Goal: Task Accomplishment & Management: Use online tool/utility

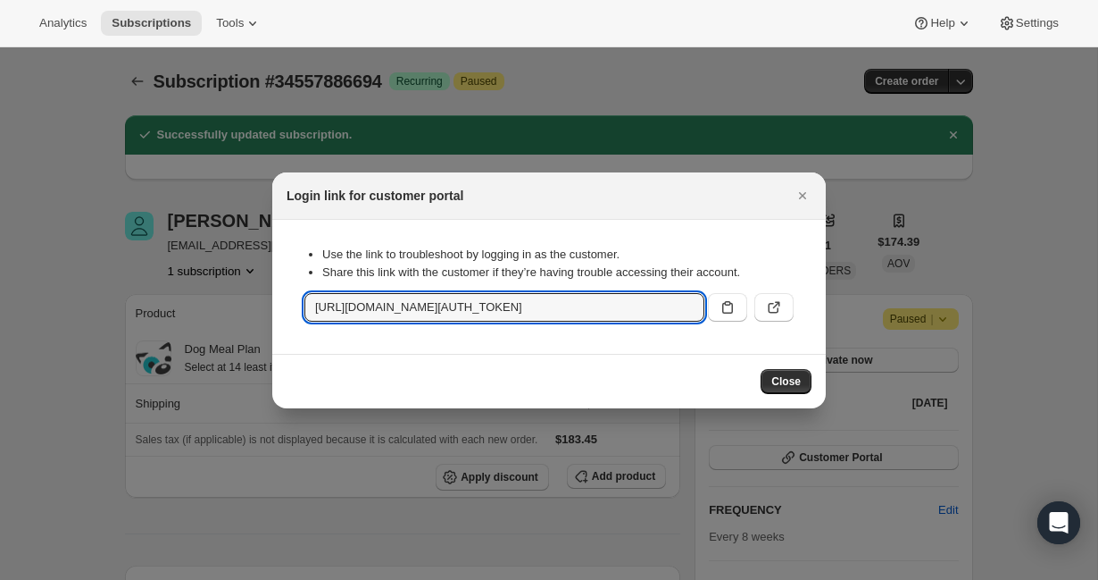
scroll to position [258, 0]
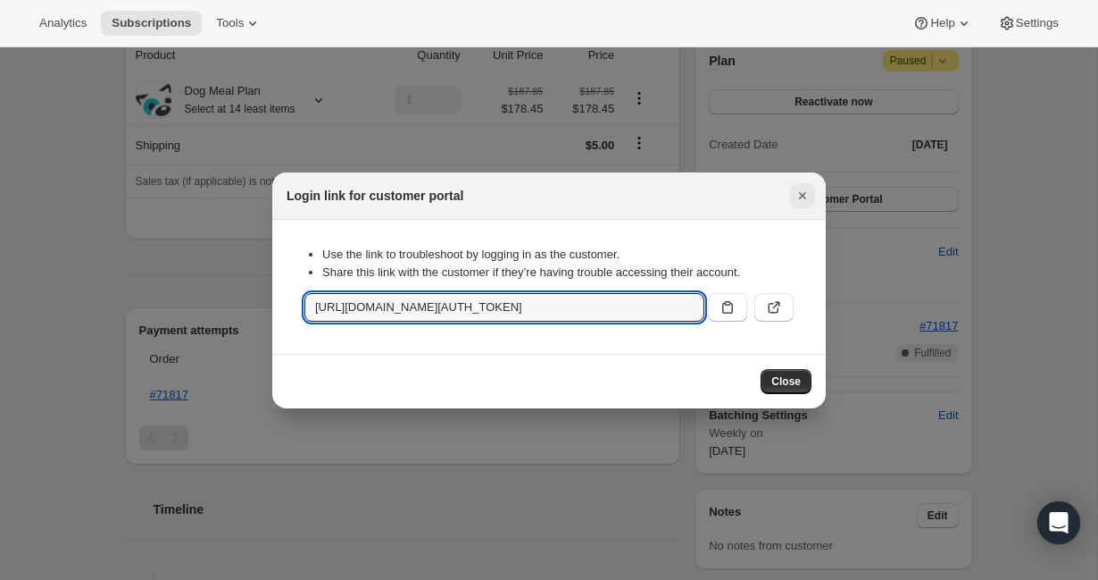
click at [804, 194] on icon "Close" at bounding box center [802, 195] width 7 height 7
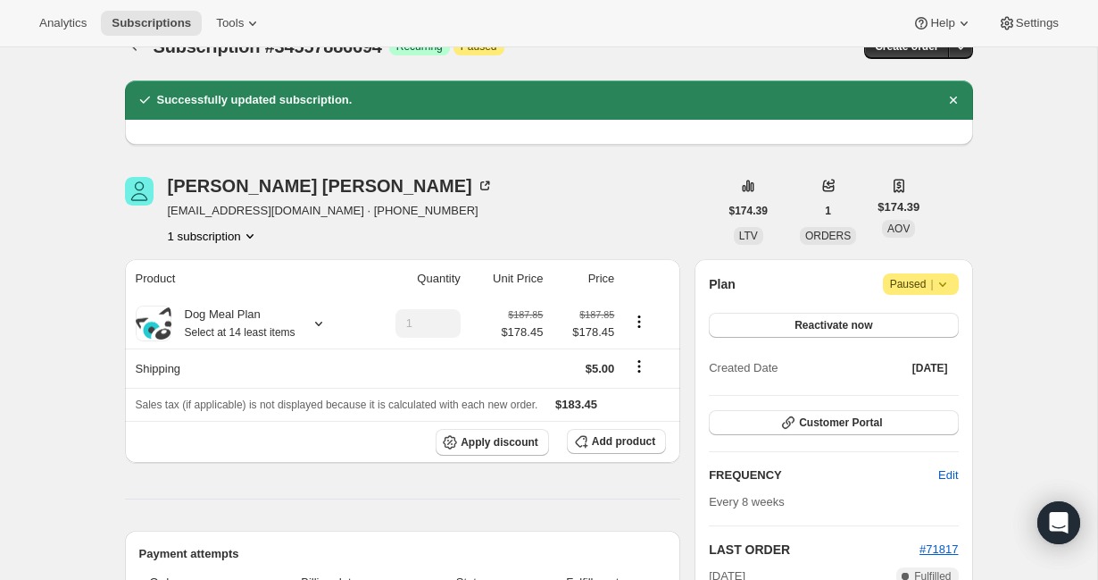
scroll to position [0, 0]
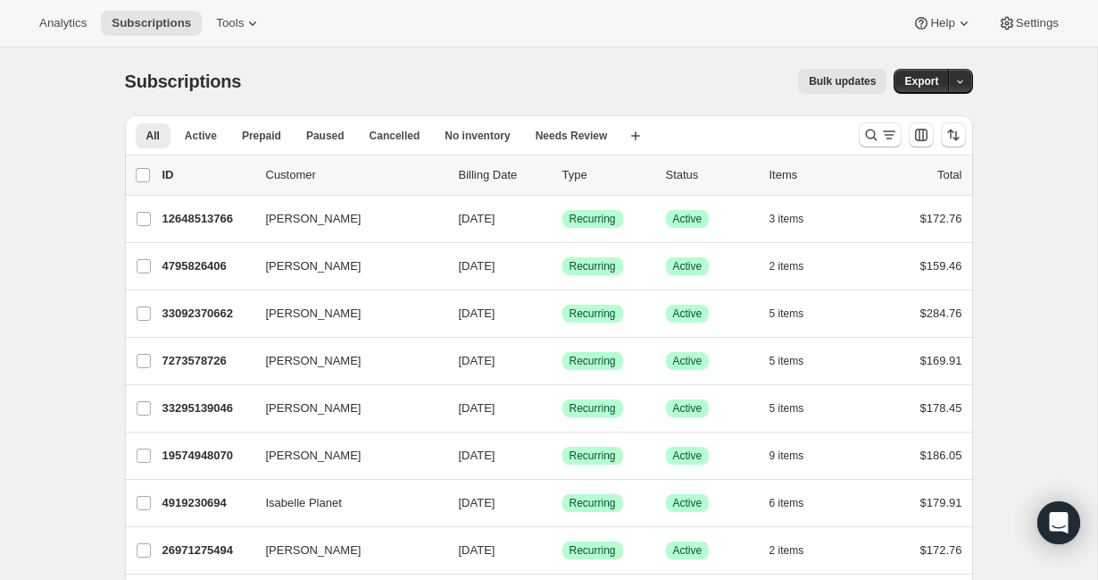
drag, startPoint x: 380, startPoint y: 59, endPoint x: 690, endPoint y: 80, distance: 310.6
click at [380, 58] on div "Subscriptions. This page is ready Subscriptions Bulk updates More actions Bulk …" at bounding box center [549, 81] width 848 height 68
click at [868, 134] on icon "Search and filter results" at bounding box center [872, 135] width 18 height 18
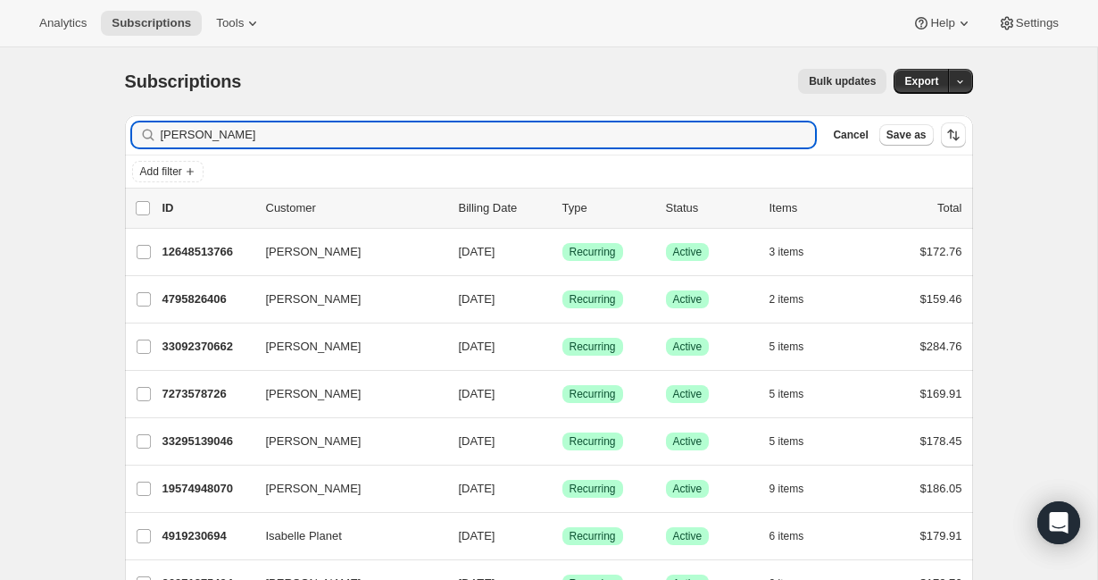
type input "Marlene cook"
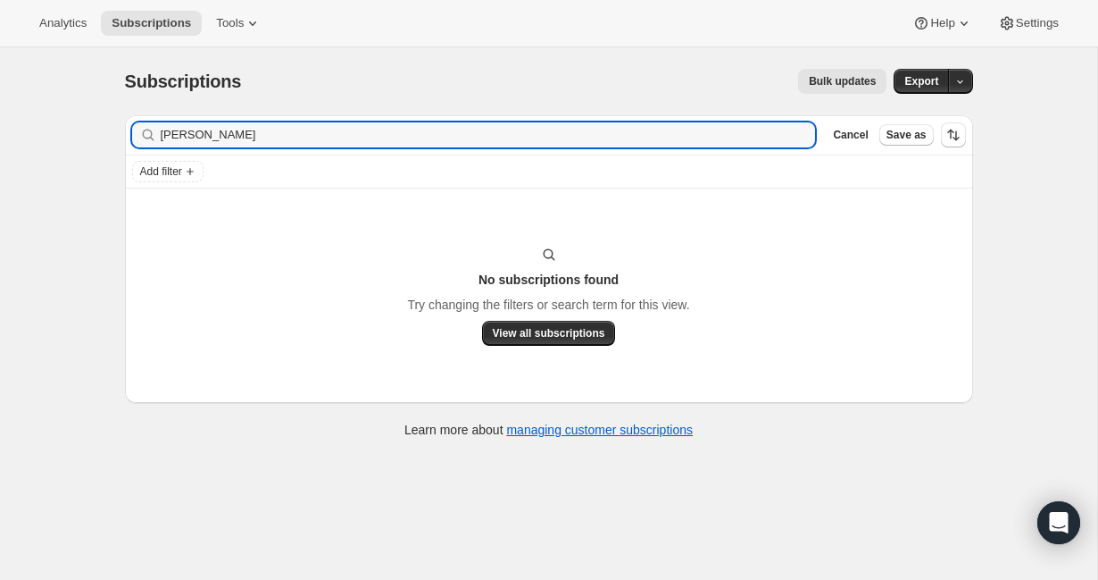
drag, startPoint x: 228, startPoint y: 137, endPoint x: 134, endPoint y: 136, distance: 93.8
click at [134, 136] on div "Marlene cook Clear" at bounding box center [474, 134] width 684 height 25
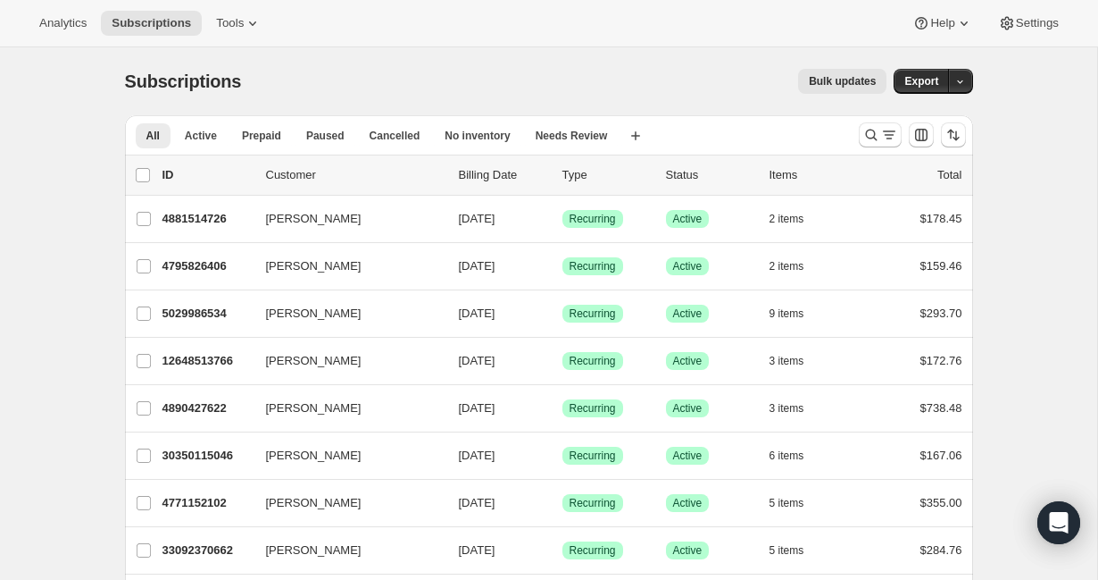
click at [723, 10] on div "Analytics Subscriptions Tools Help Settings" at bounding box center [549, 23] width 1098 height 47
click at [256, 19] on icon at bounding box center [253, 23] width 18 height 18
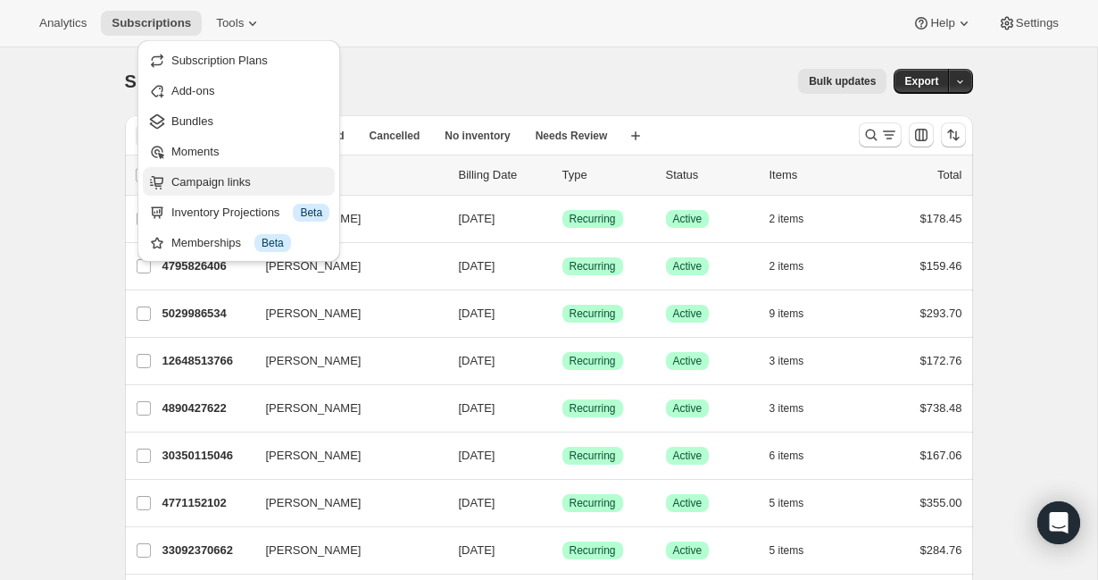
click at [249, 175] on span "Campaign links" at bounding box center [210, 181] width 79 height 13
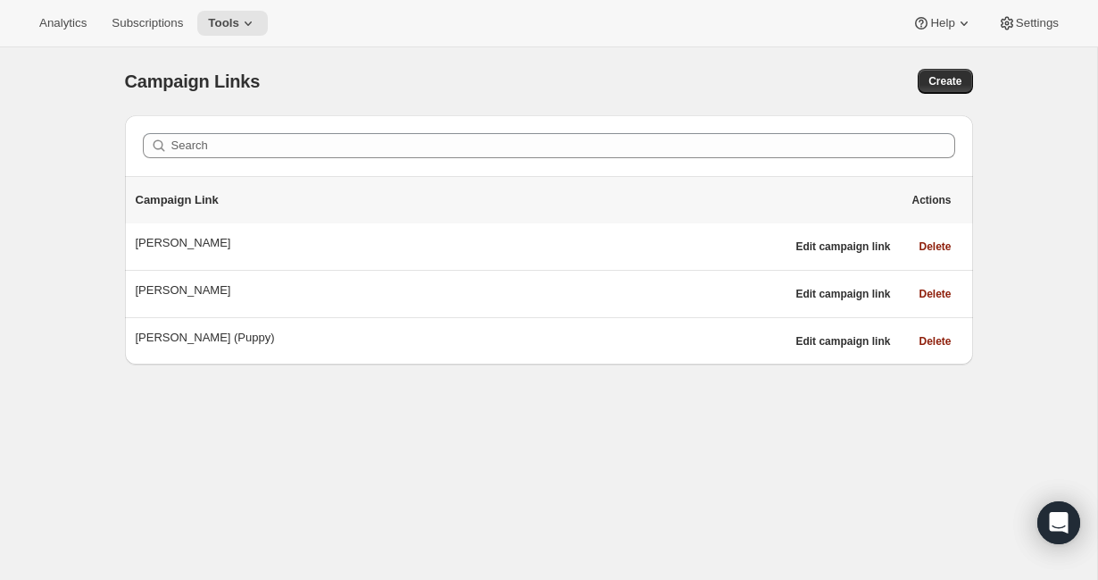
click at [750, 510] on div "Campaign Links. This page is ready Campaign Links Create Search Campaign Link A…" at bounding box center [549, 337] width 1098 height 580
click at [470, 461] on div "Campaign Links. This page is ready Campaign Links Create Search Campaign Link A…" at bounding box center [549, 337] width 1098 height 580
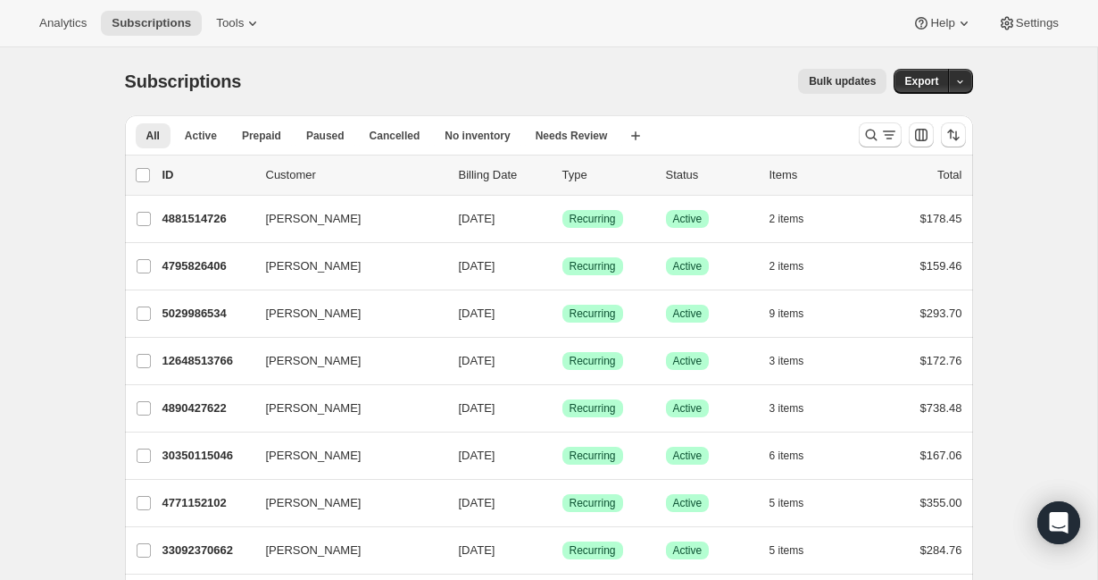
drag, startPoint x: 676, startPoint y: 38, endPoint x: 597, endPoint y: 38, distance: 79.5
click at [676, 38] on div "Analytics Subscriptions Tools Help Settings" at bounding box center [549, 23] width 1098 height 47
click at [251, 28] on icon at bounding box center [253, 23] width 18 height 18
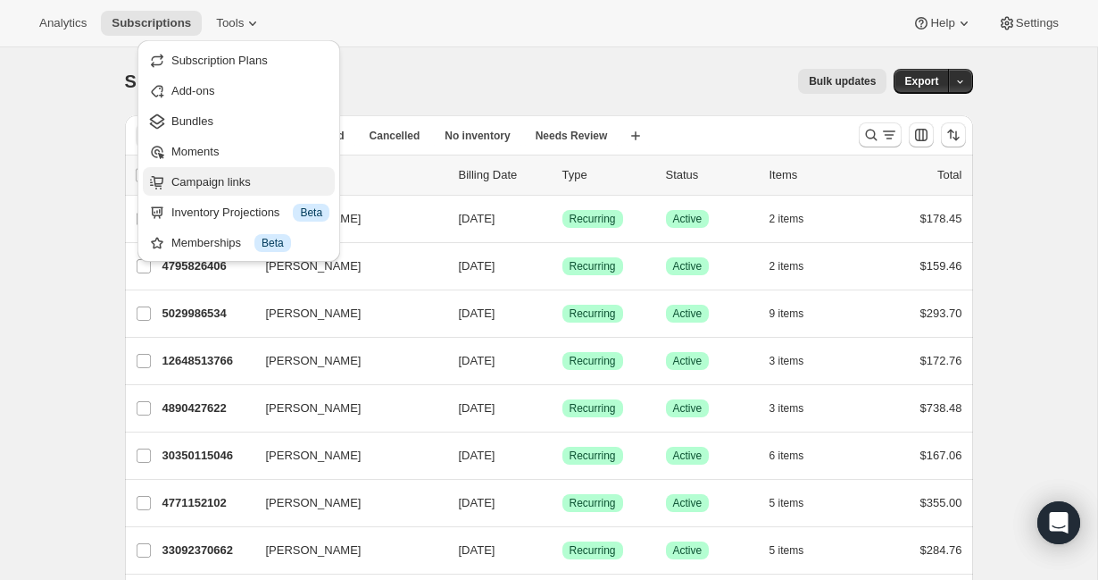
click at [230, 187] on span "Campaign links" at bounding box center [210, 181] width 79 height 13
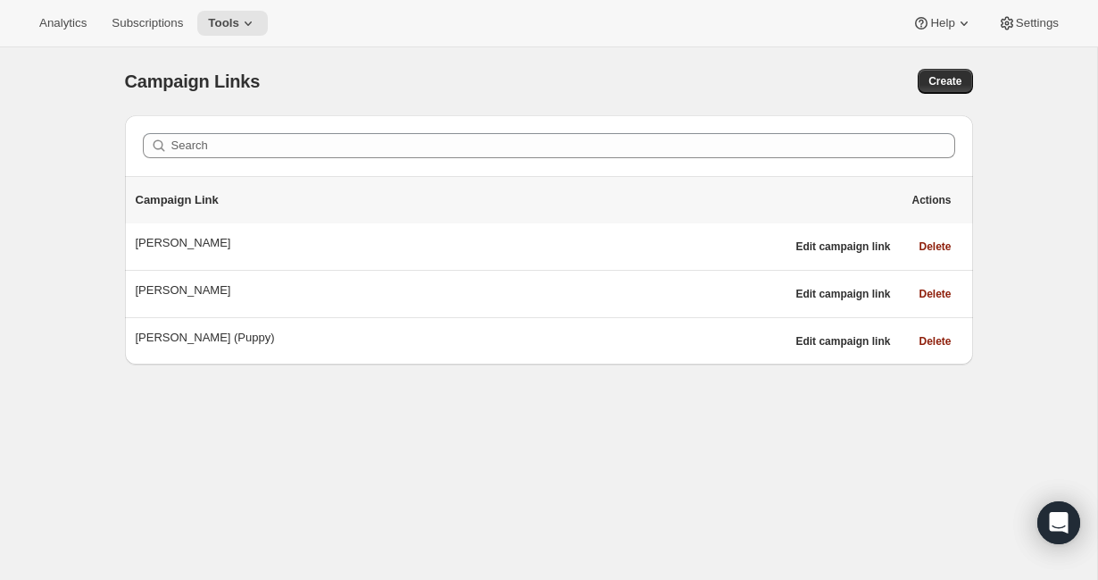
drag, startPoint x: 713, startPoint y: 385, endPoint x: 702, endPoint y: 379, distance: 12.4
click at [709, 381] on div "Campaign Links. This page is ready Campaign Links Create Search Campaign Link A…" at bounding box center [549, 337] width 1098 height 580
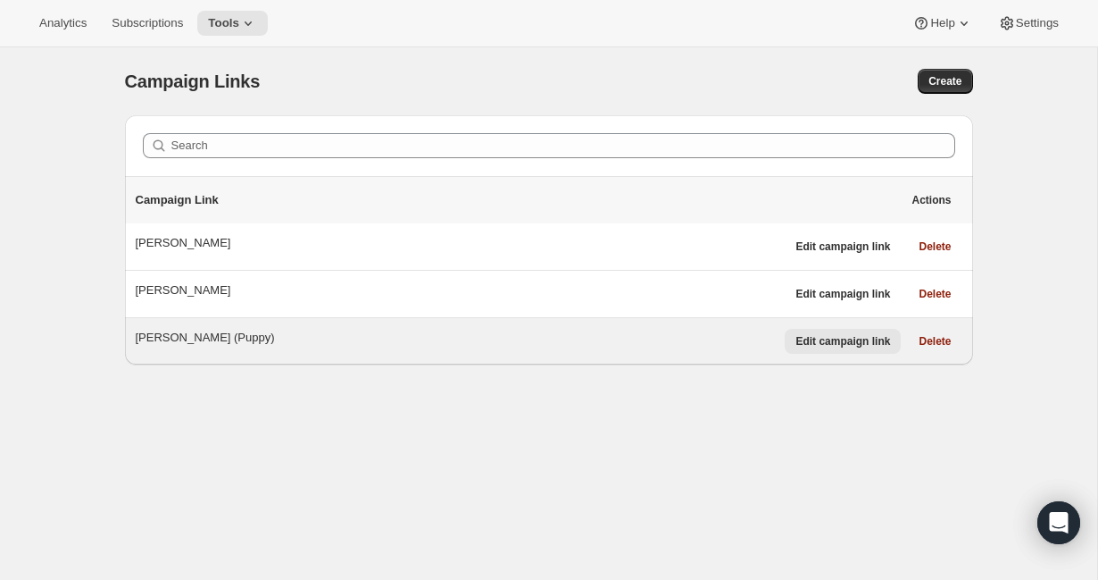
click at [863, 338] on span "Edit campaign link" at bounding box center [843, 341] width 95 height 14
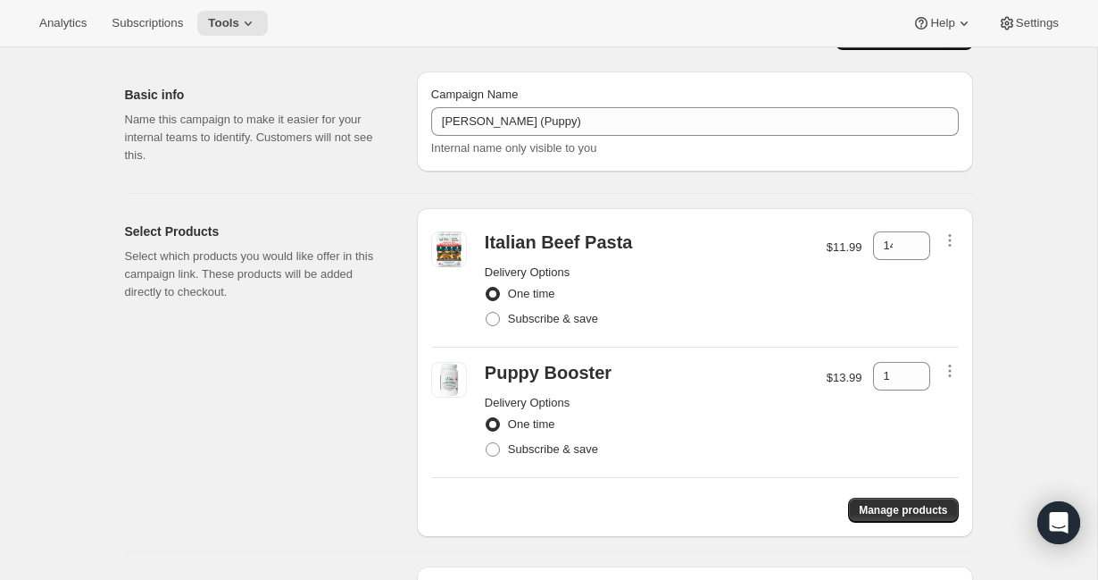
scroll to position [60, 0]
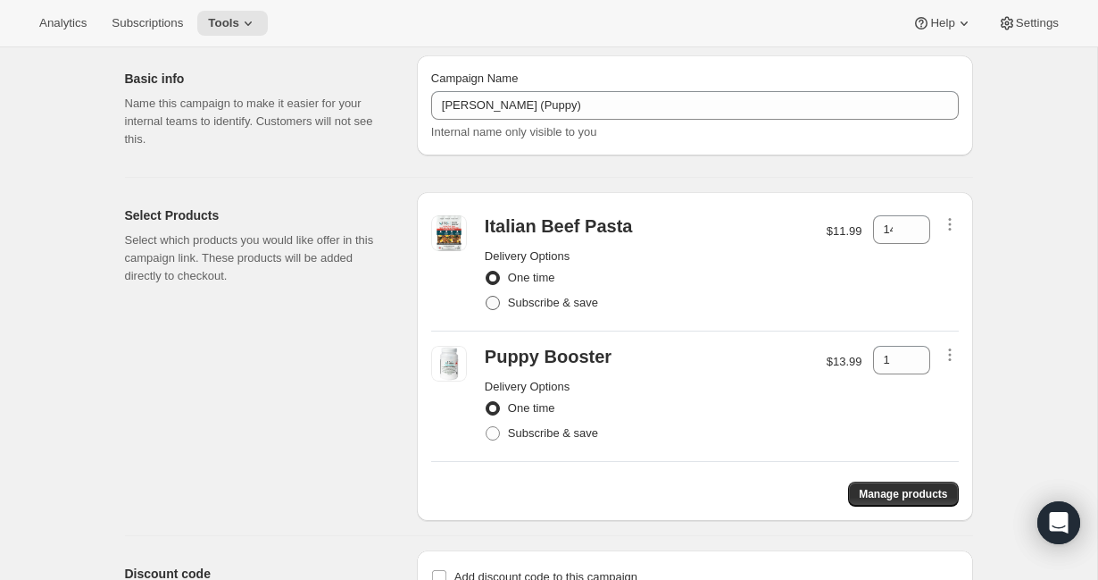
click at [497, 302] on span at bounding box center [493, 303] width 14 height 14
click at [487, 296] on input "Subscribe & save" at bounding box center [486, 296] width 1 height 1
radio input "true"
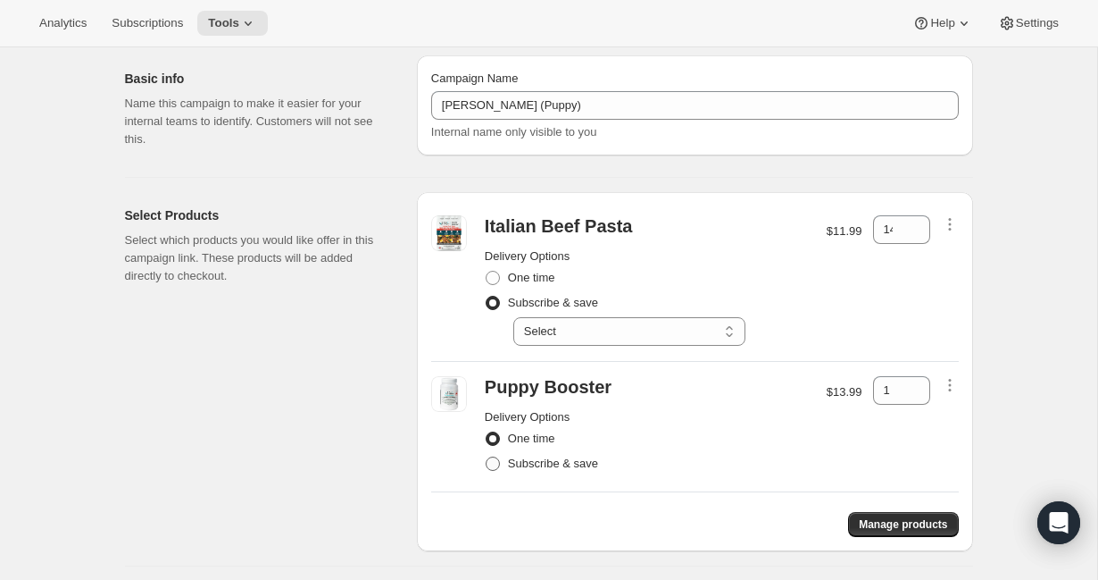
click at [495, 458] on span at bounding box center [493, 463] width 14 height 14
click at [487, 457] on input "Subscribe & save" at bounding box center [486, 456] width 1 height 1
radio input "true"
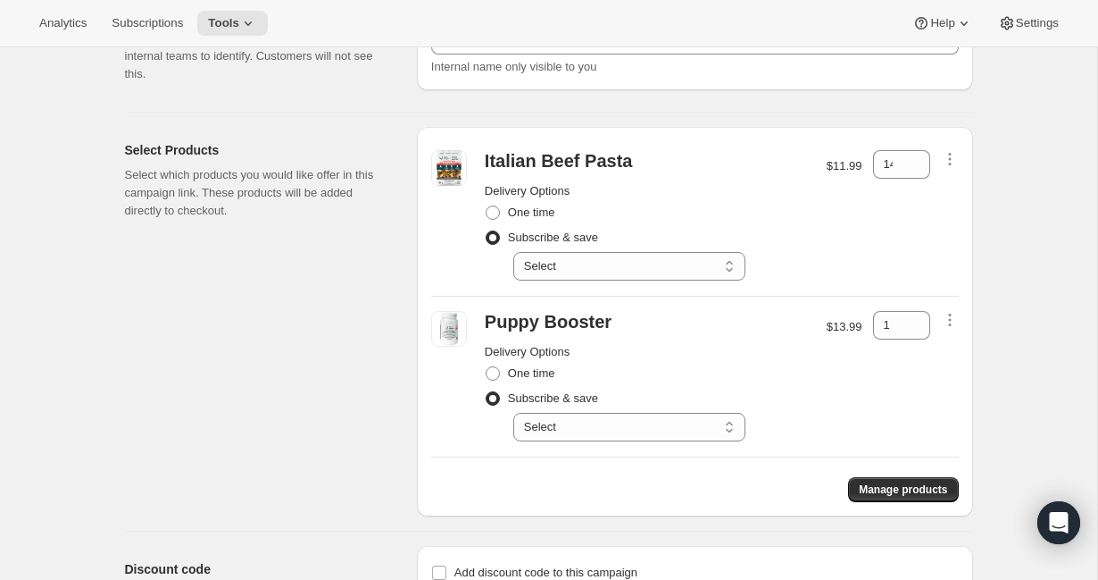
scroll to position [126, 0]
click at [665, 254] on select "Select Deliver every 1 week Deliver every 2 weeks Deliver every 3 weeks Deliver…" at bounding box center [629, 265] width 232 height 29
select select "gid://shopify/SellingPlan/2816082150"
click at [513, 251] on select "Select Deliver every 1 week Deliver every 2 weeks Deliver every 3 weeks Deliver…" at bounding box center [629, 265] width 232 height 29
click at [628, 423] on select "Select Deliver every 1 week Deliver every 2 weeks Deliver every 3 weeks Deliver…" at bounding box center [629, 426] width 232 height 29
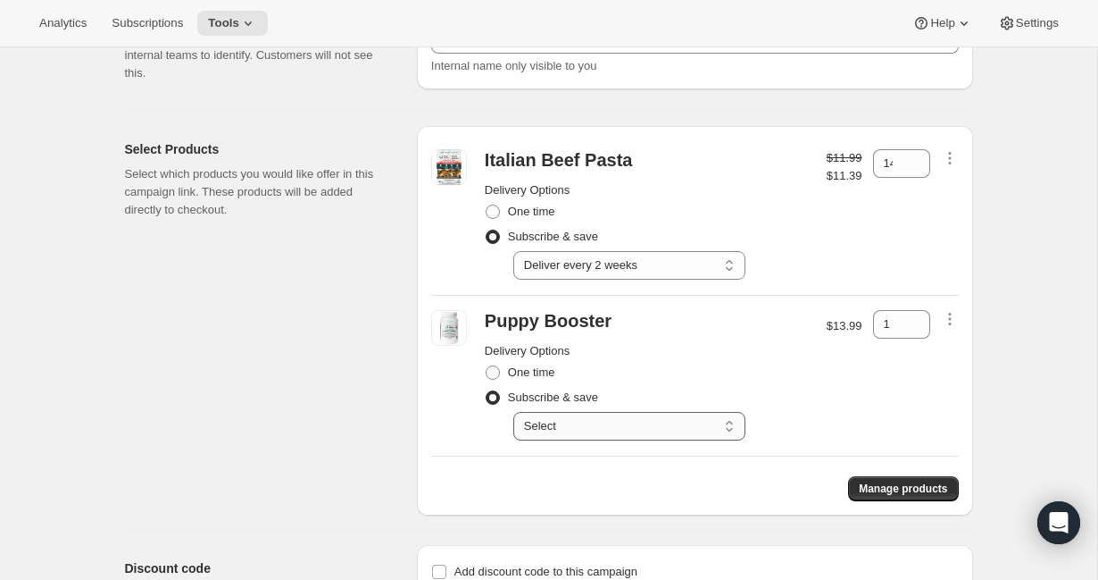
select select "gid://shopify/SellingPlan/2816147686"
click at [513, 412] on select "Select Deliver every 1 week Deliver every 2 weeks Deliver every 3 weeks Deliver…" at bounding box center [629, 426] width 232 height 29
click at [265, 394] on div "Select Products Select which products you would like offer in this campaign lin…" at bounding box center [264, 320] width 278 height 389
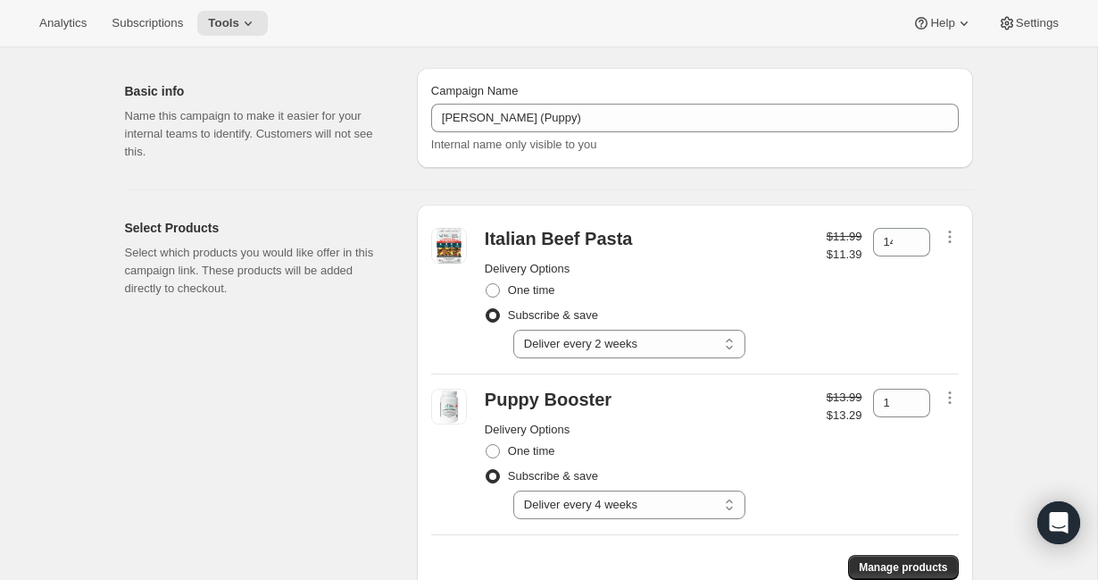
scroll to position [0, 0]
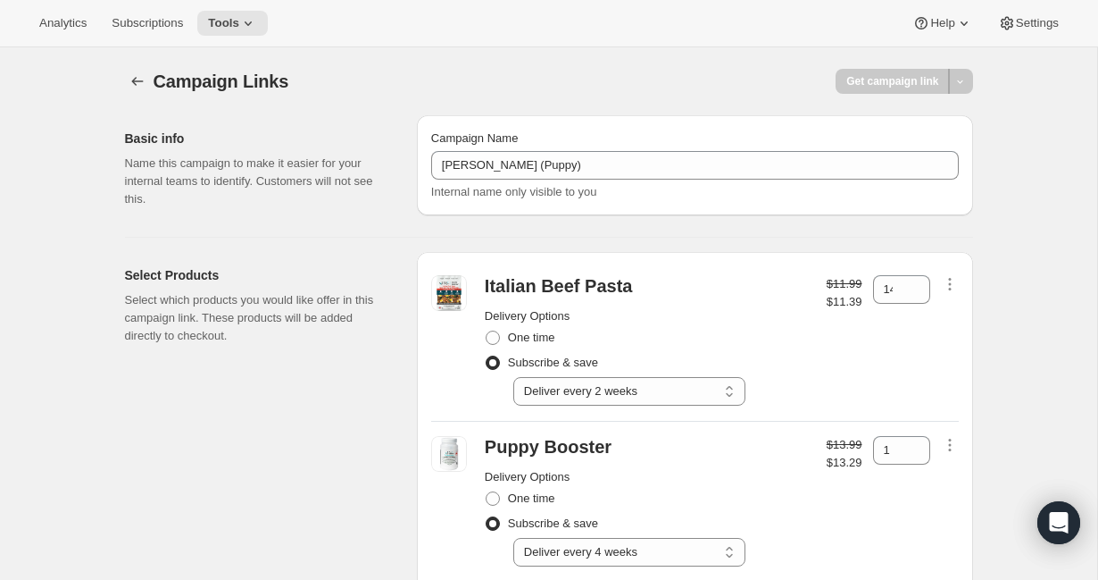
click at [1051, 263] on div "Campaign Links. This page is ready Campaign Links Get campaign link Basic info …" at bounding box center [549, 435] width 1098 height 777
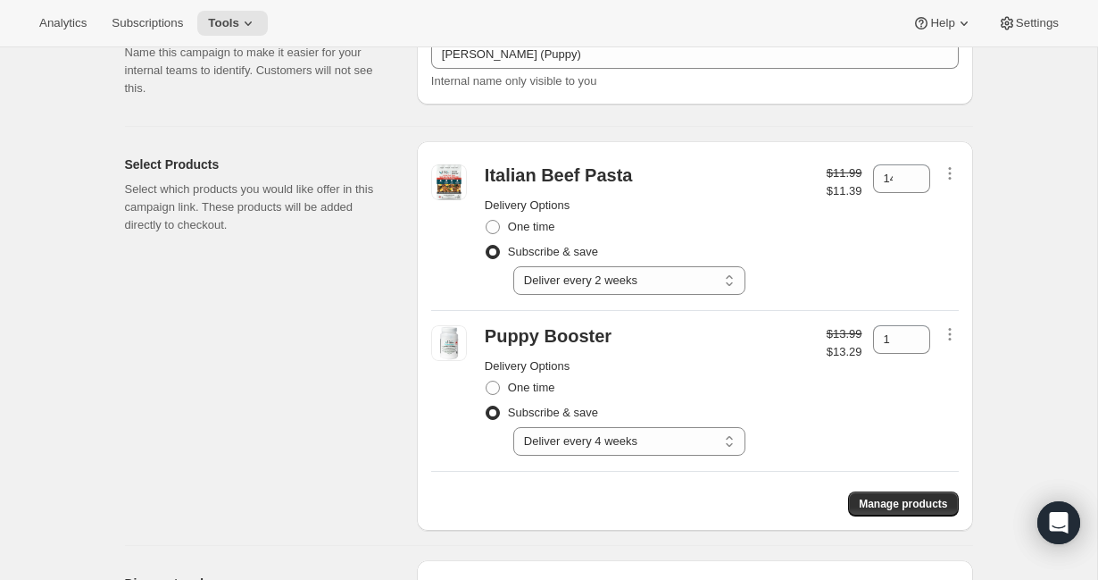
scroll to position [113, 0]
click at [181, 365] on div "Select Products Select which products you would like offer in this campaign lin…" at bounding box center [264, 333] width 278 height 389
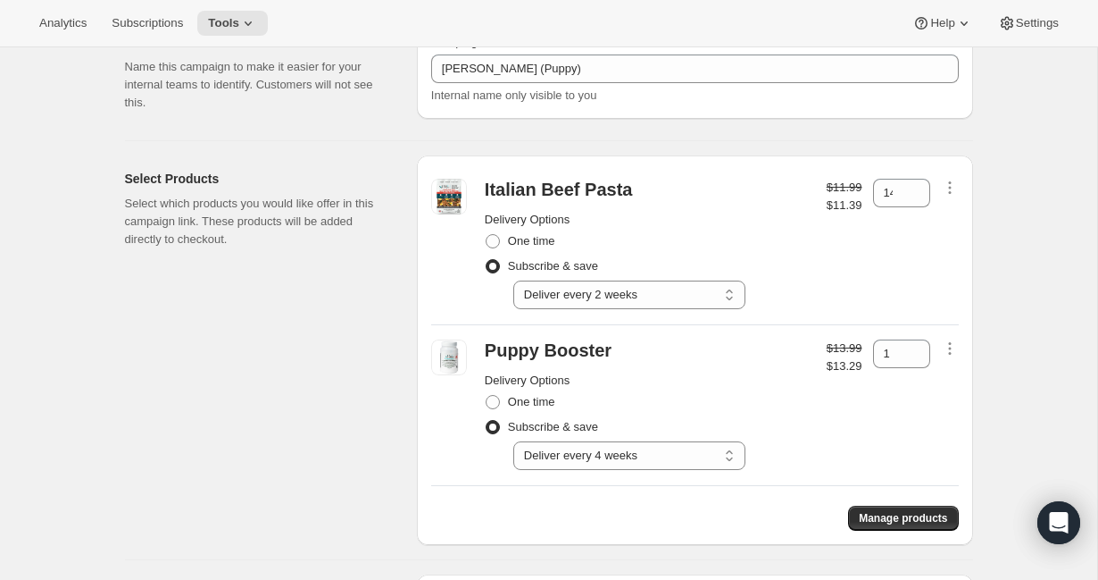
scroll to position [86, 0]
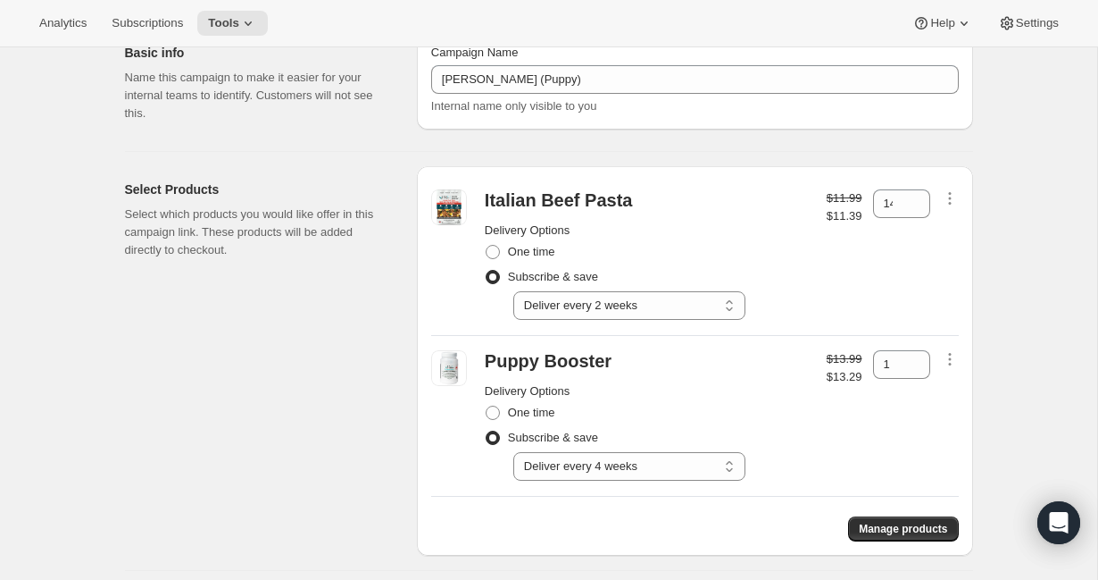
click at [281, 412] on div "Select Products Select which products you would like offer in this campaign lin…" at bounding box center [264, 360] width 278 height 389
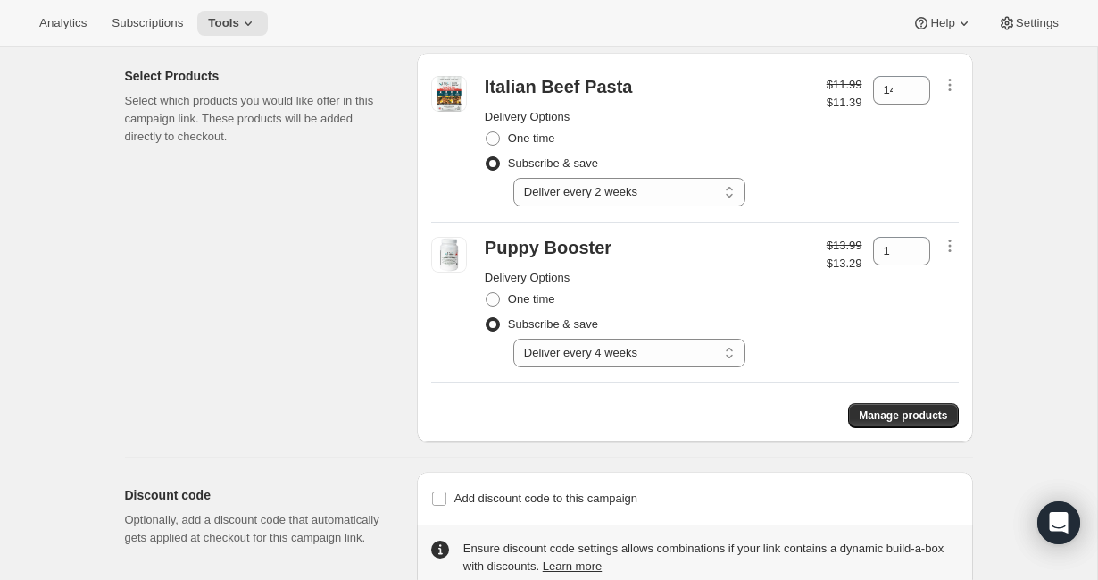
scroll to position [177, 0]
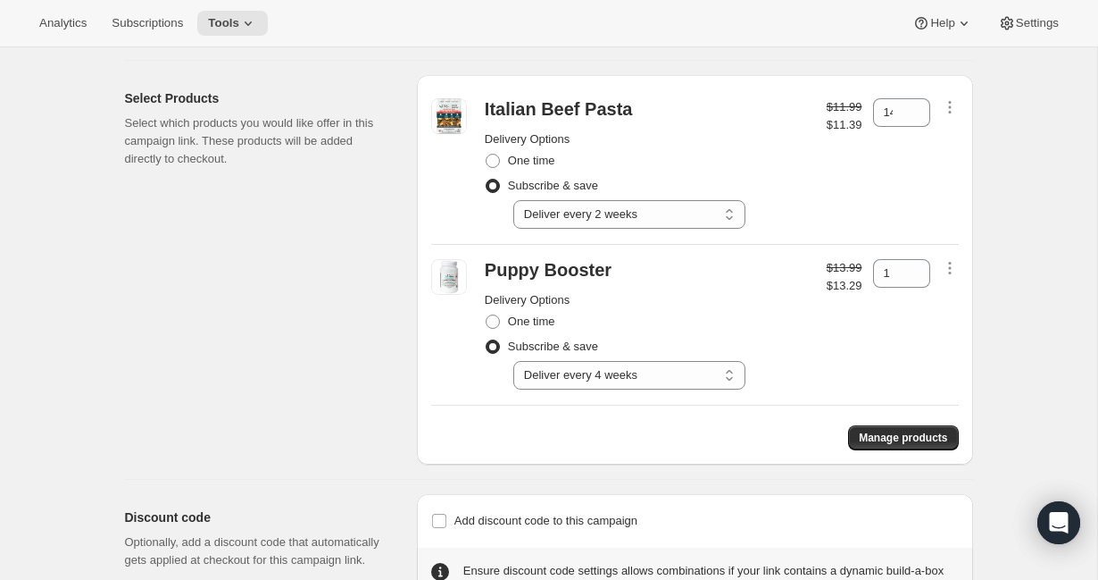
click at [340, 259] on div "Select Products Select which products you would like offer in this campaign lin…" at bounding box center [264, 269] width 278 height 389
click at [1042, 398] on div "Campaign Links. This page is ready Campaign Links Get campaign link Basic info …" at bounding box center [549, 259] width 1098 height 777
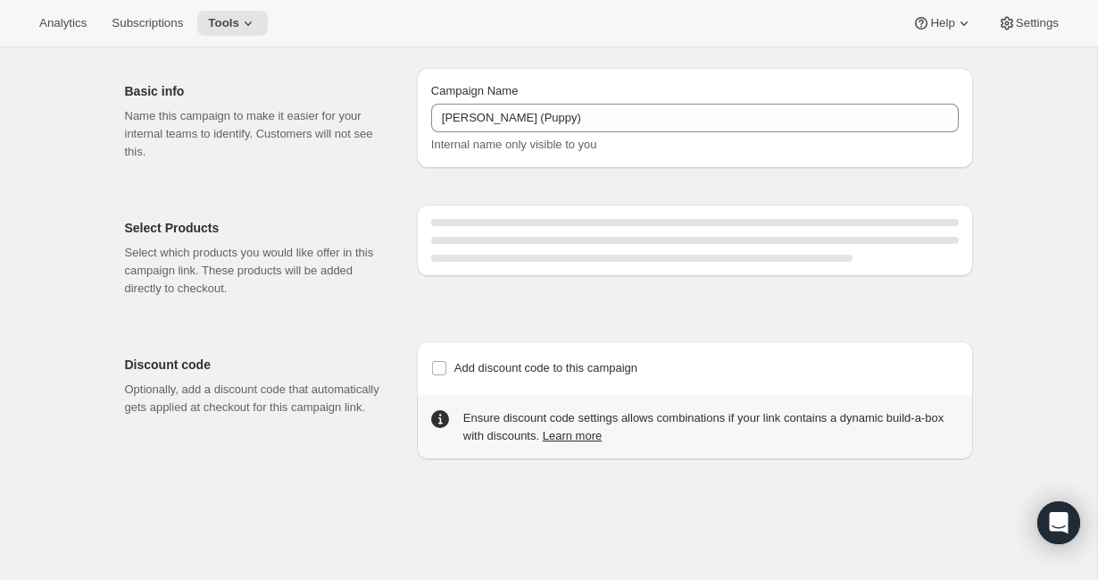
select select "gid://shopify/SellingPlan/2816082150"
select select "gid://shopify/SellingPlan/2816147686"
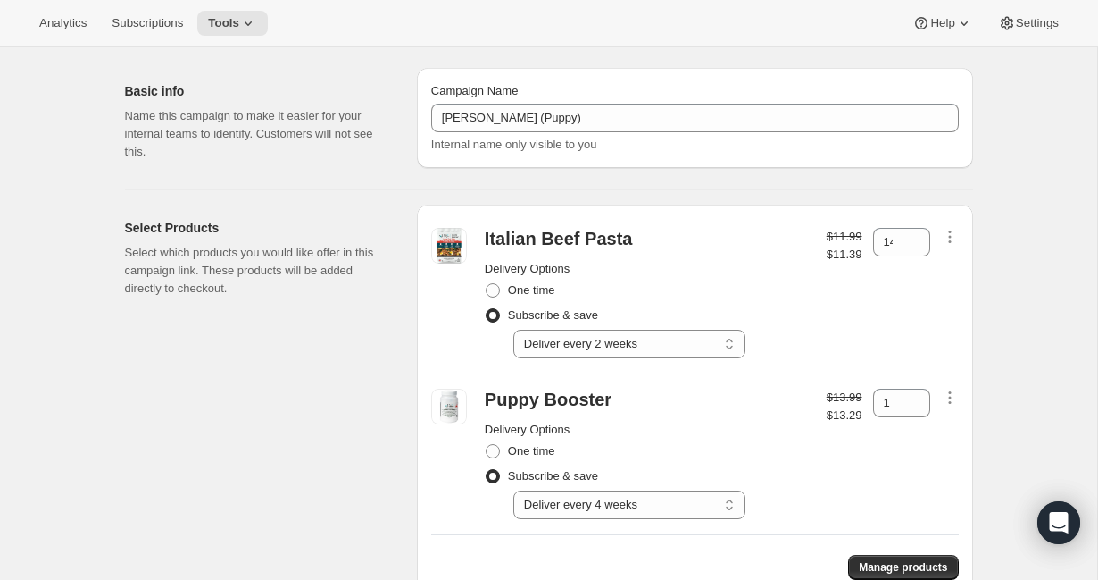
scroll to position [245, 0]
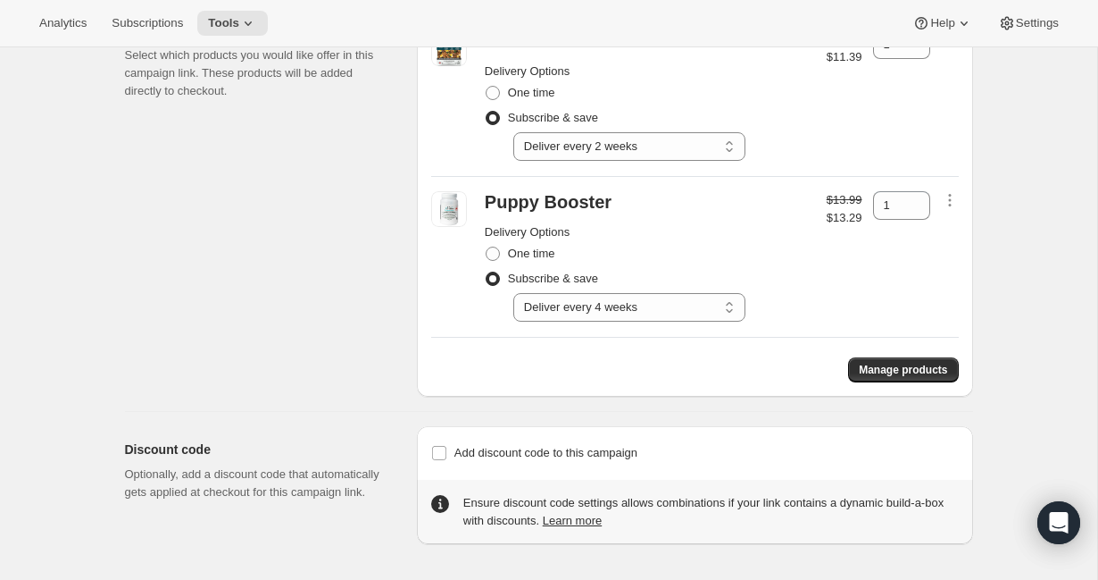
click at [369, 193] on div "Select Products Select which products you would like offer in this campaign lin…" at bounding box center [264, 201] width 278 height 389
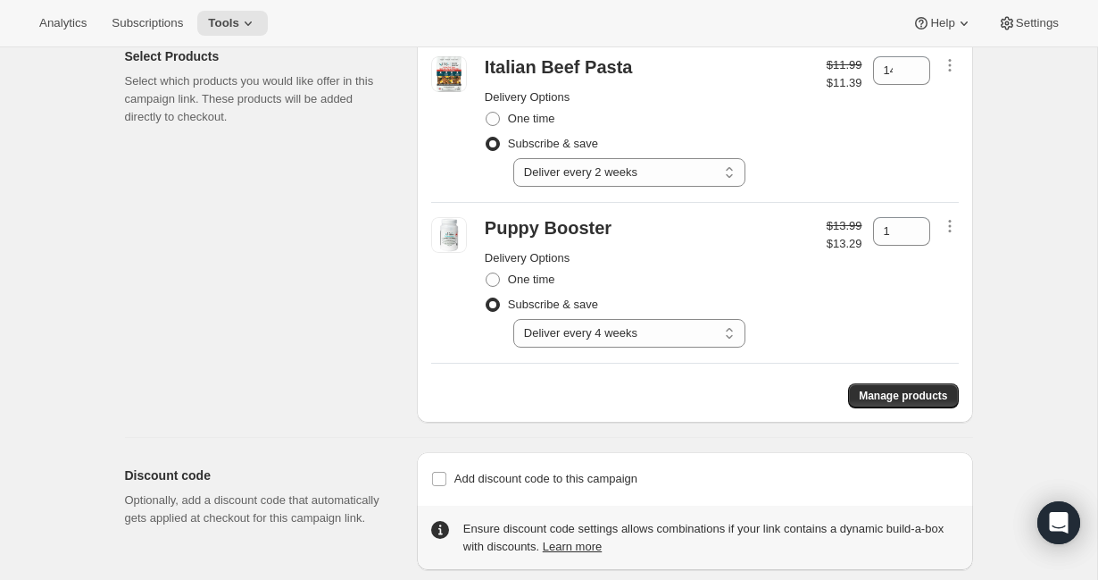
scroll to position [216, 0]
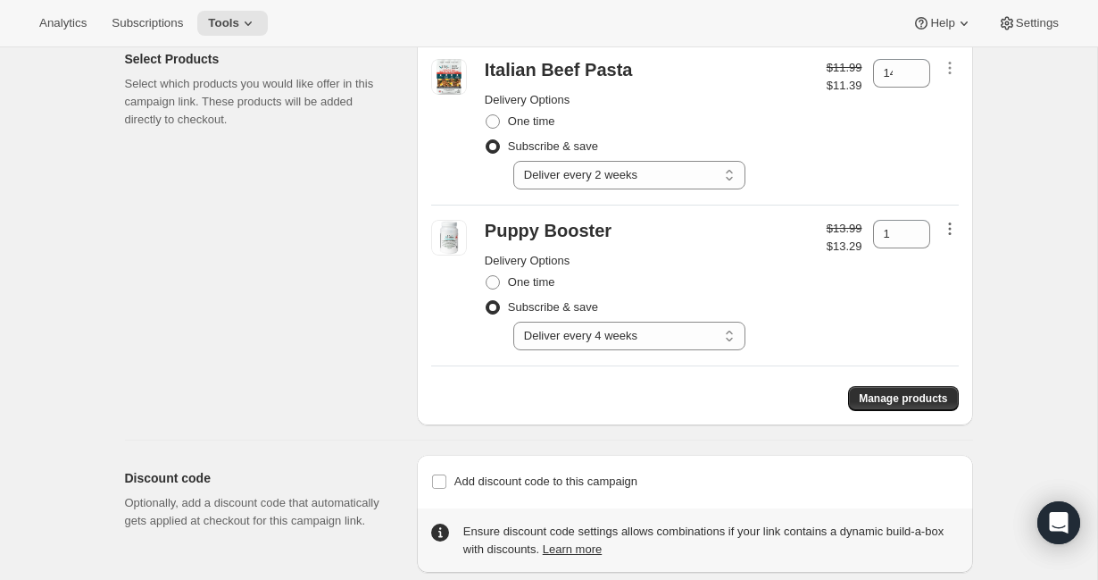
click at [952, 221] on icon "button" at bounding box center [950, 229] width 18 height 18
click at [956, 268] on span "Remove" at bounding box center [949, 261] width 43 height 13
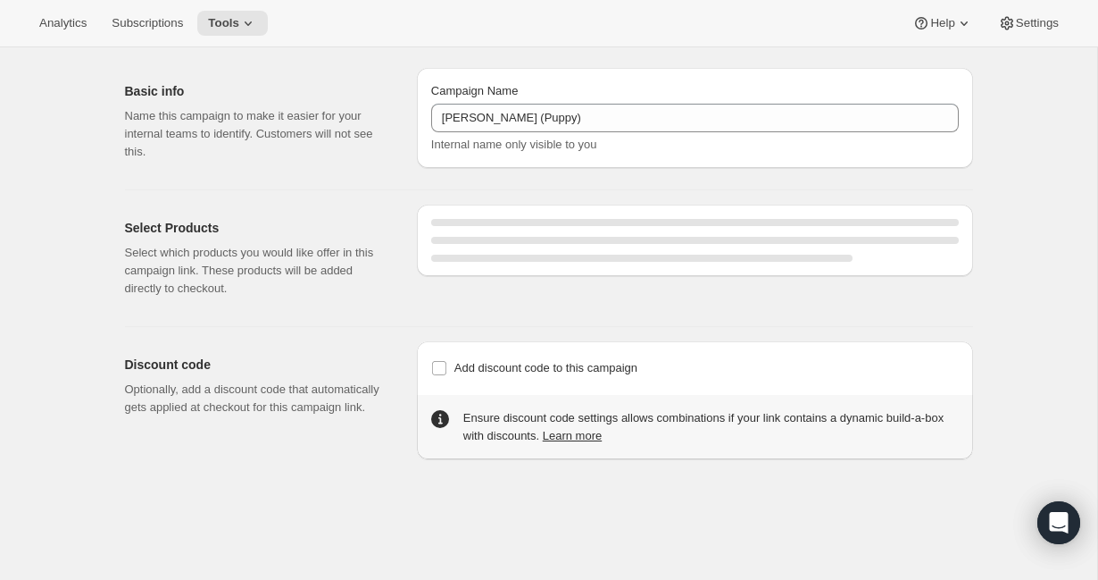
select select "gid://shopify/SellingPlan/2816082150"
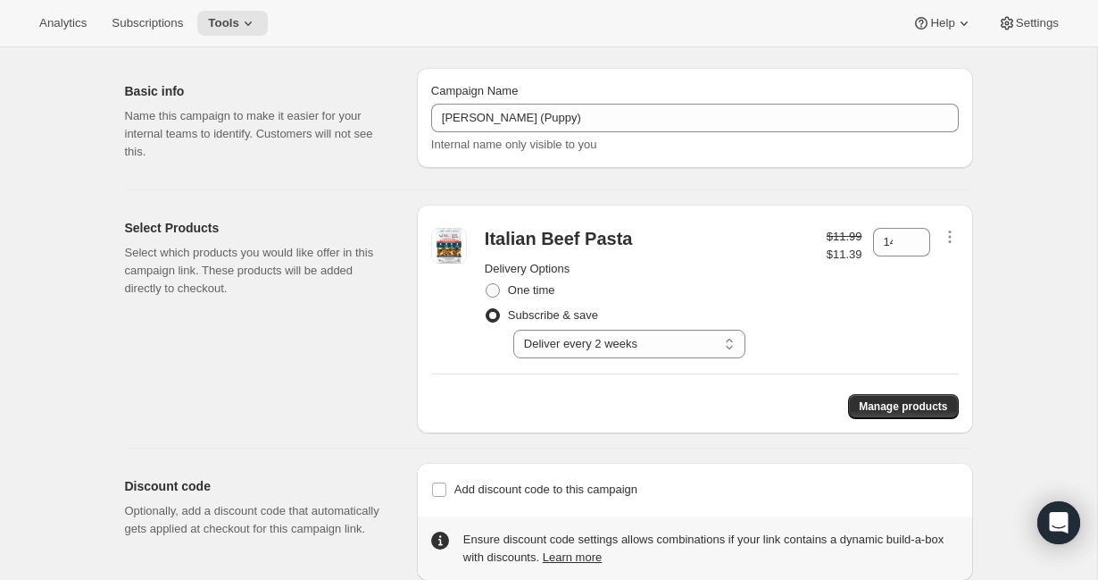
scroll to position [84, 0]
select select "gid://shopify/SellingPlan/2816082150"
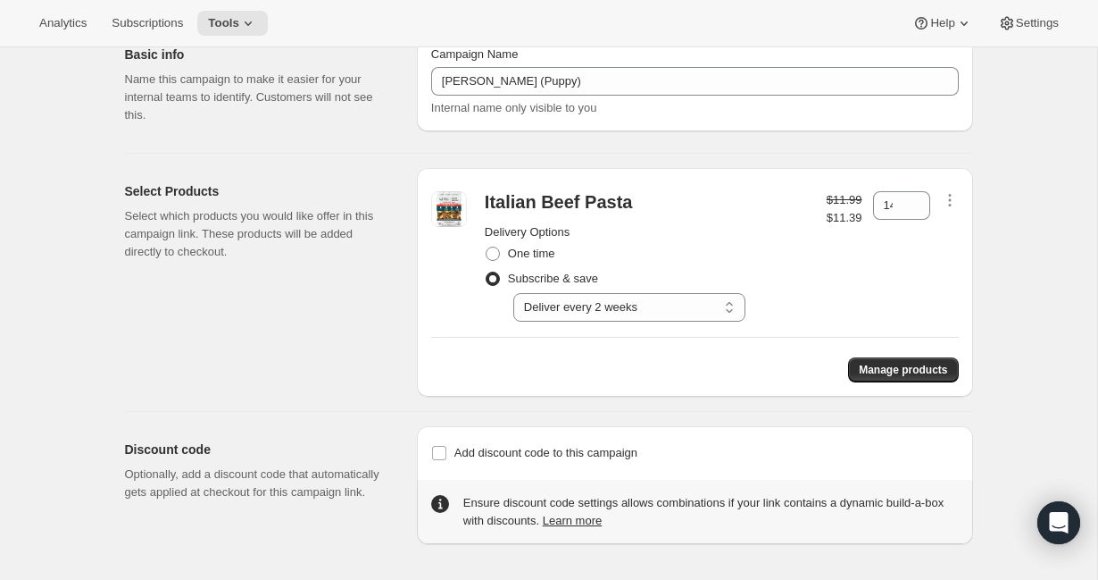
click at [1020, 313] on div "Campaign Links. This page is ready Campaign Links Get campaign link Basic info …" at bounding box center [549, 271] width 1098 height 616
click at [888, 380] on button "Manage products" at bounding box center [903, 369] width 110 height 25
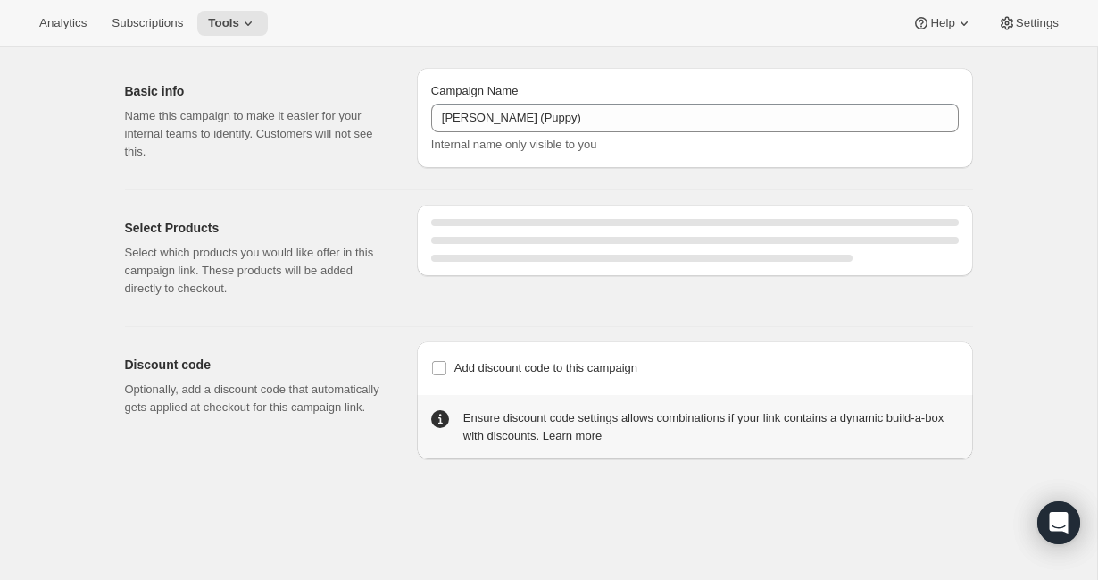
select select "gid://shopify/SellingPlan/2816082150"
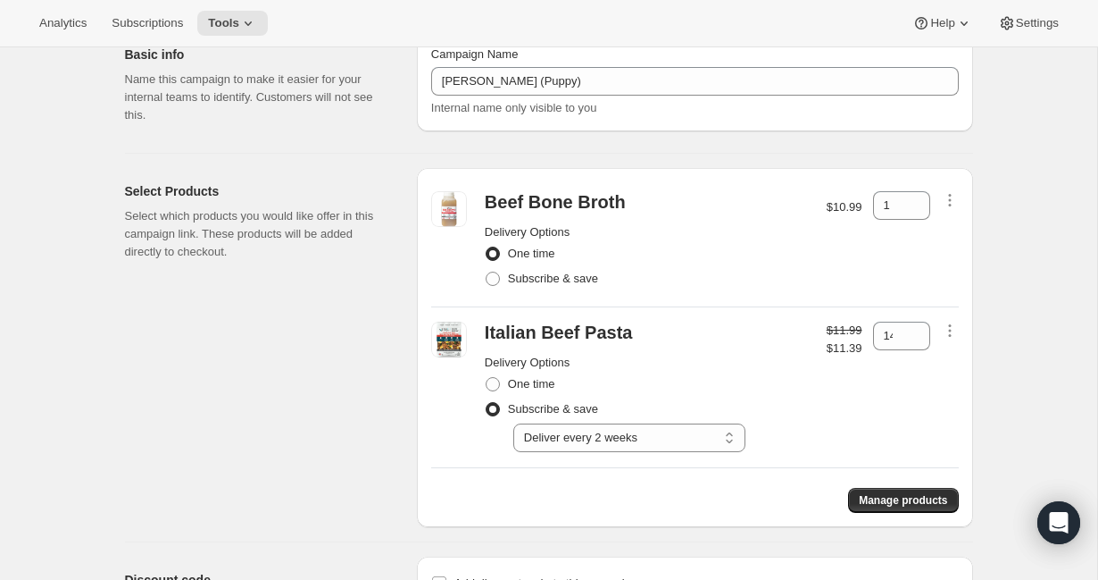
click at [493, 251] on span at bounding box center [493, 253] width 14 height 14
click at [487, 247] on input "One time" at bounding box center [486, 246] width 1 height 1
click at [954, 199] on icon "button" at bounding box center [950, 200] width 18 height 18
click at [878, 233] on div "1" at bounding box center [901, 241] width 57 height 100
click at [947, 196] on icon "button" at bounding box center [950, 200] width 18 height 18
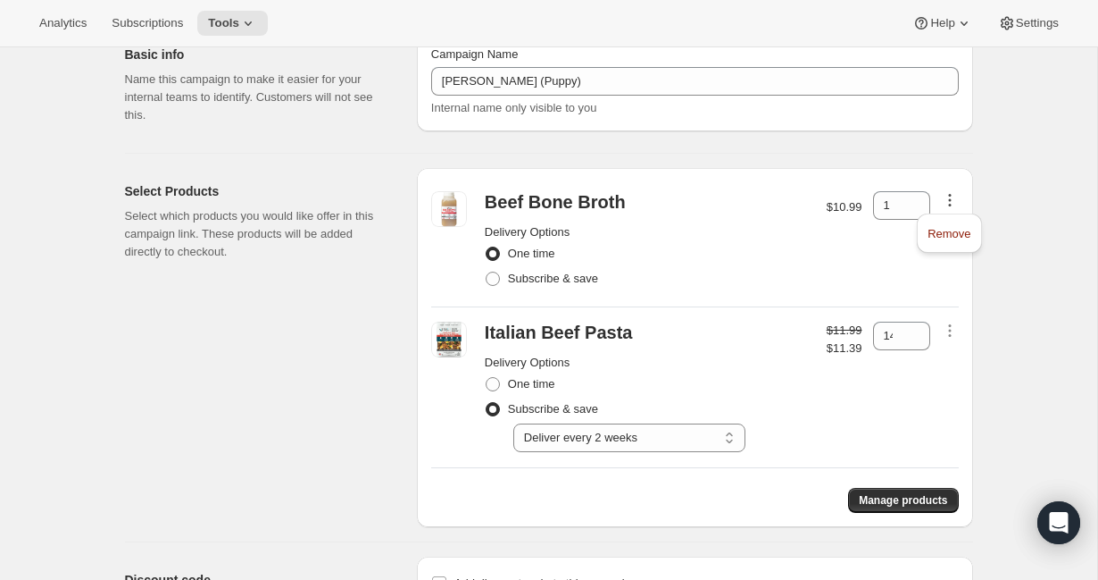
click at [708, 237] on h2 "Delivery Options" at bounding box center [647, 232] width 324 height 18
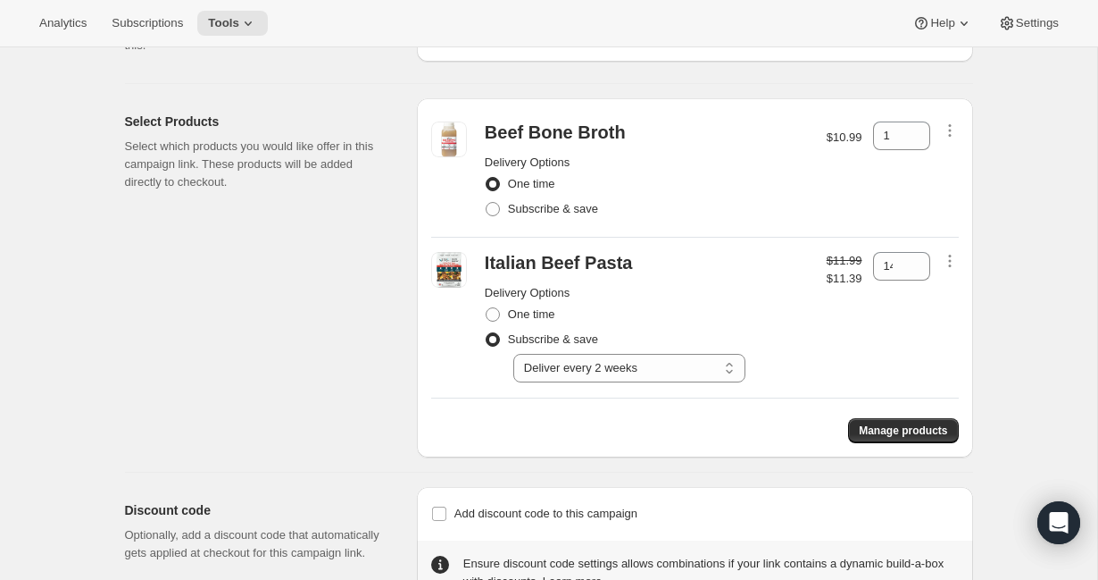
scroll to position [149, 0]
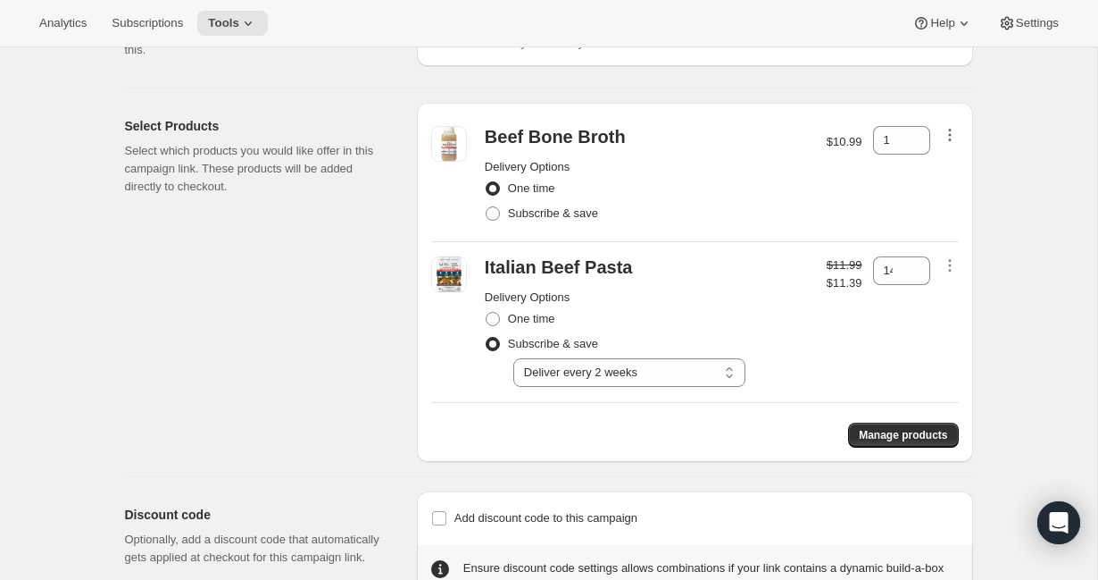
click at [954, 138] on icon "button" at bounding box center [950, 135] width 18 height 18
click at [948, 170] on span "Remove" at bounding box center [949, 168] width 43 height 13
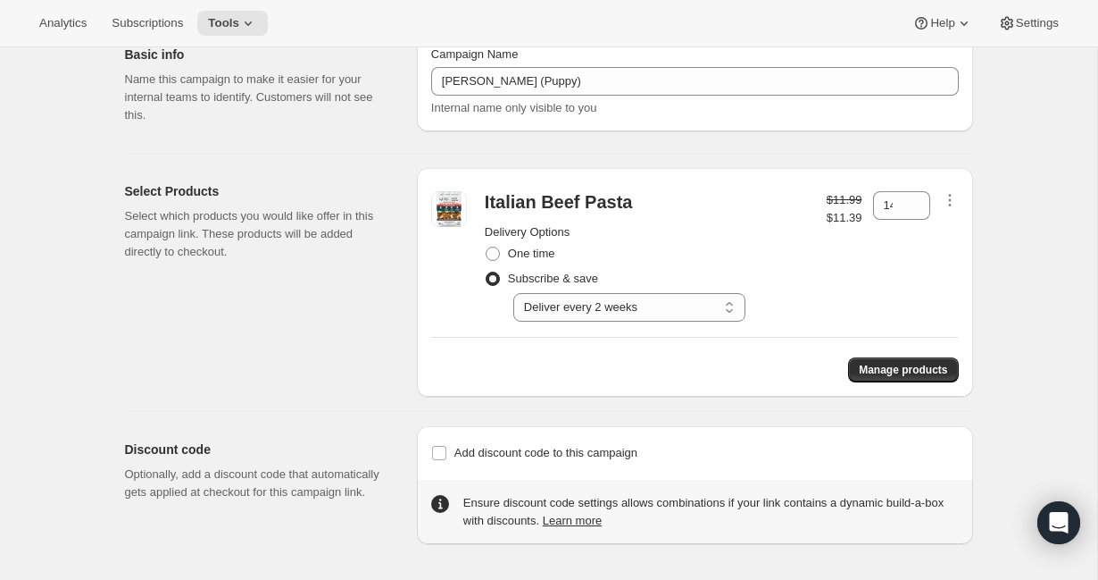
click at [338, 348] on div "Select Products Select which products you would like offer in this campaign lin…" at bounding box center [264, 282] width 278 height 229
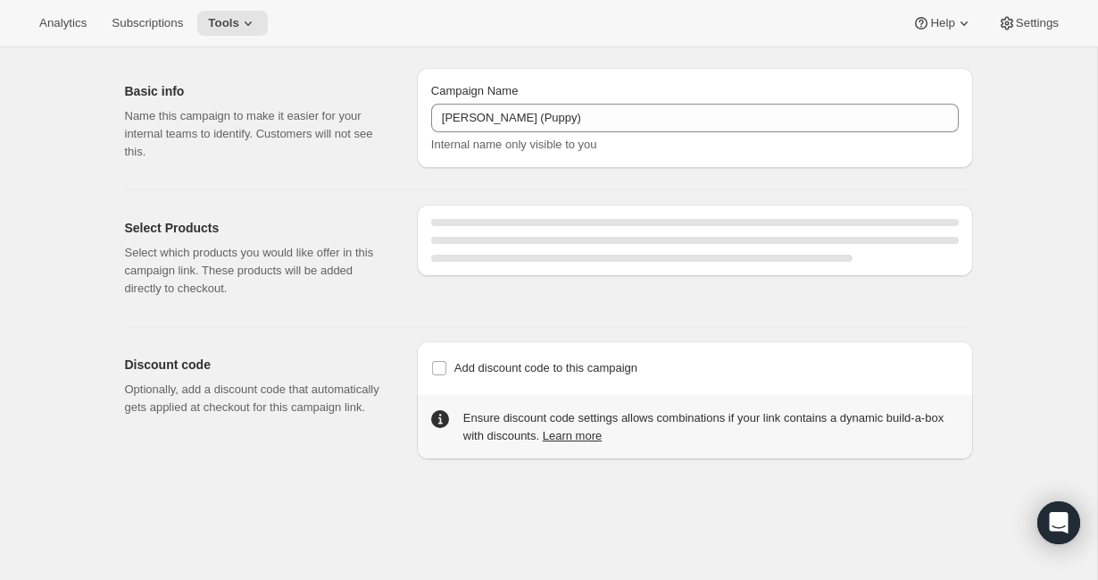
select select "gid://shopify/SellingPlan/2816082150"
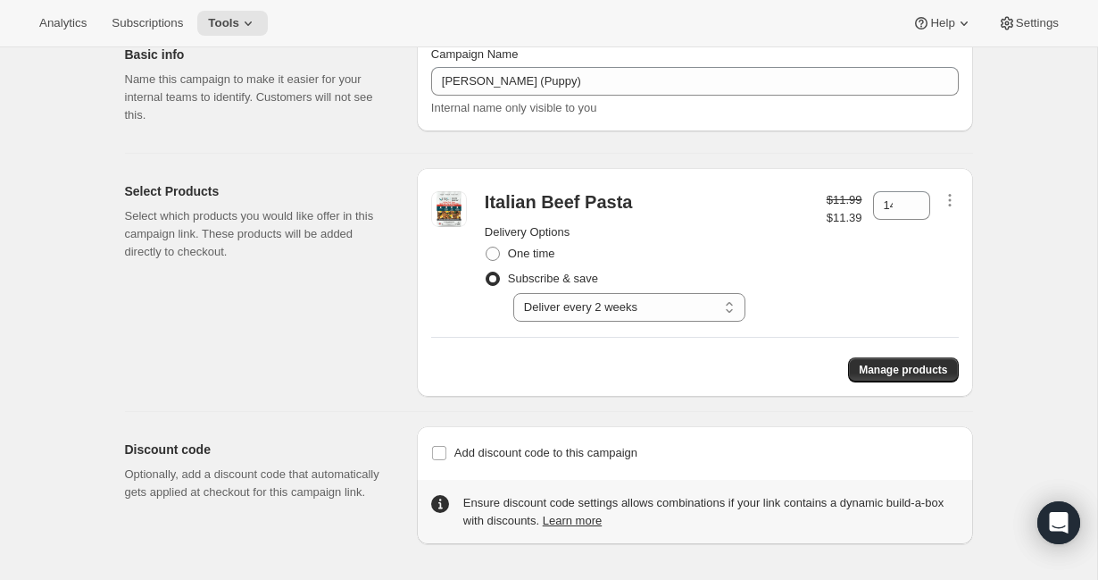
scroll to position [0, 0]
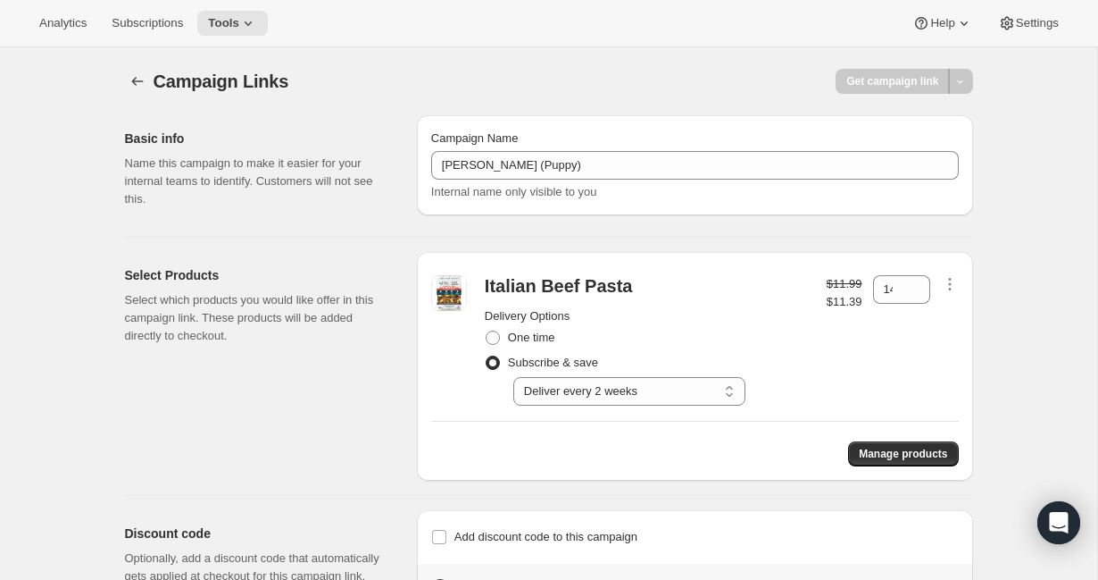
click at [963, 80] on div at bounding box center [961, 81] width 24 height 25
click at [892, 77] on div "Get campaign link" at bounding box center [892, 81] width 113 height 25
click at [355, 214] on div "Basic info Name this campaign to make it easier for your internal teams to iden…" at bounding box center [264, 168] width 278 height 107
click at [989, 91] on div "Campaign Links. This page is ready Campaign Links Get campaign link Basic info …" at bounding box center [549, 337] width 891 height 580
click at [964, 86] on div at bounding box center [961, 81] width 24 height 25
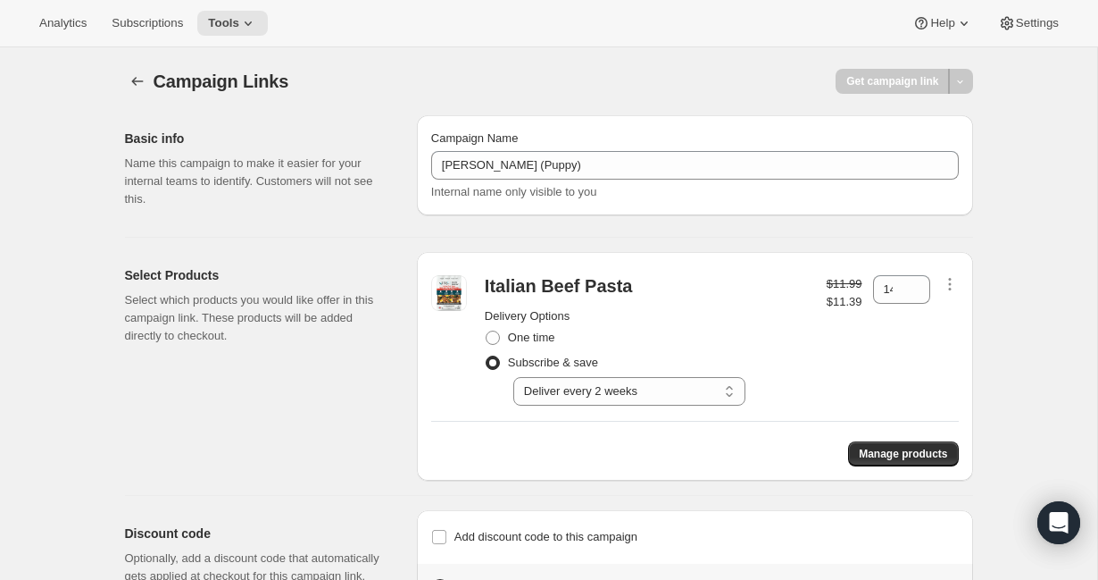
drag, startPoint x: 438, startPoint y: 78, endPoint x: 411, endPoint y: 78, distance: 26.8
click at [433, 78] on div "Campaign Links" at bounding box center [355, 81] width 402 height 25
click at [133, 83] on icon "button" at bounding box center [138, 81] width 18 height 18
select select "gid://shopify/SellingPlan/2816082150"
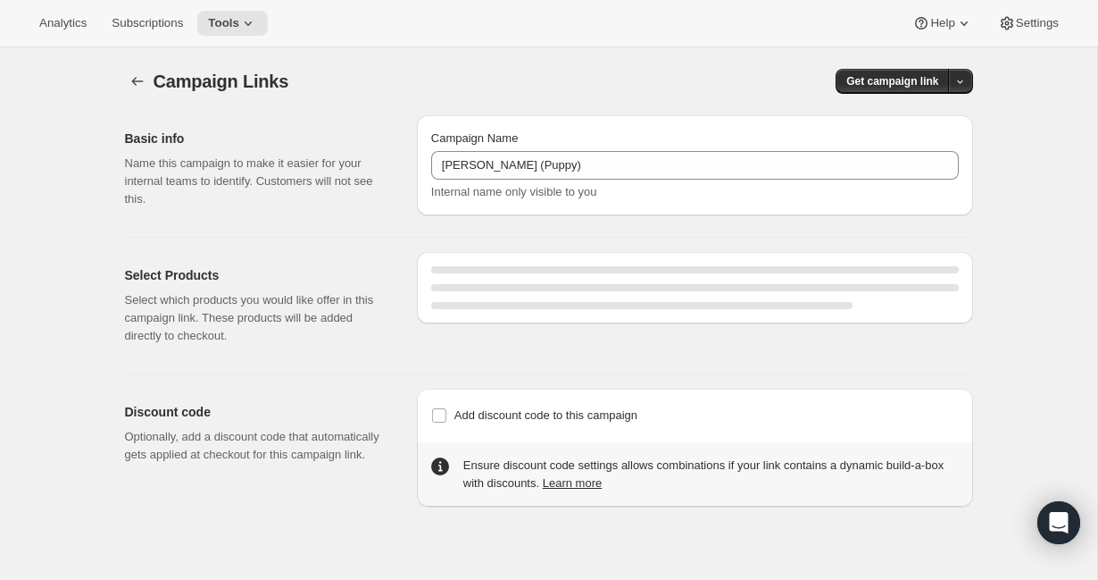
select select "gid://shopify/SellingPlan/2816082150"
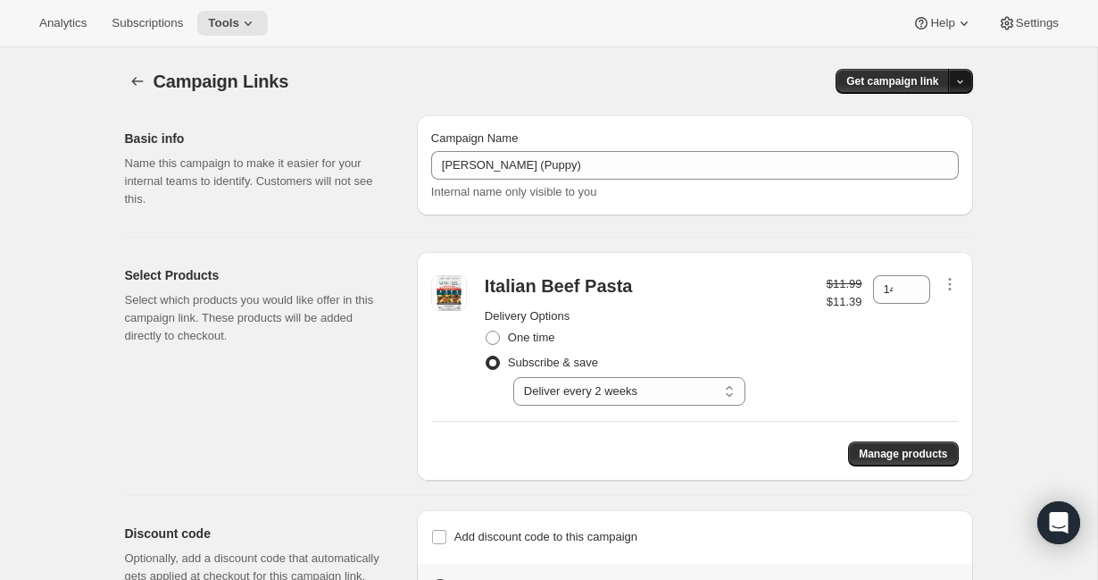
click at [956, 86] on icon "button" at bounding box center [961, 82] width 12 height 12
click at [935, 121] on span "Copy Link" at bounding box center [937, 118] width 52 height 13
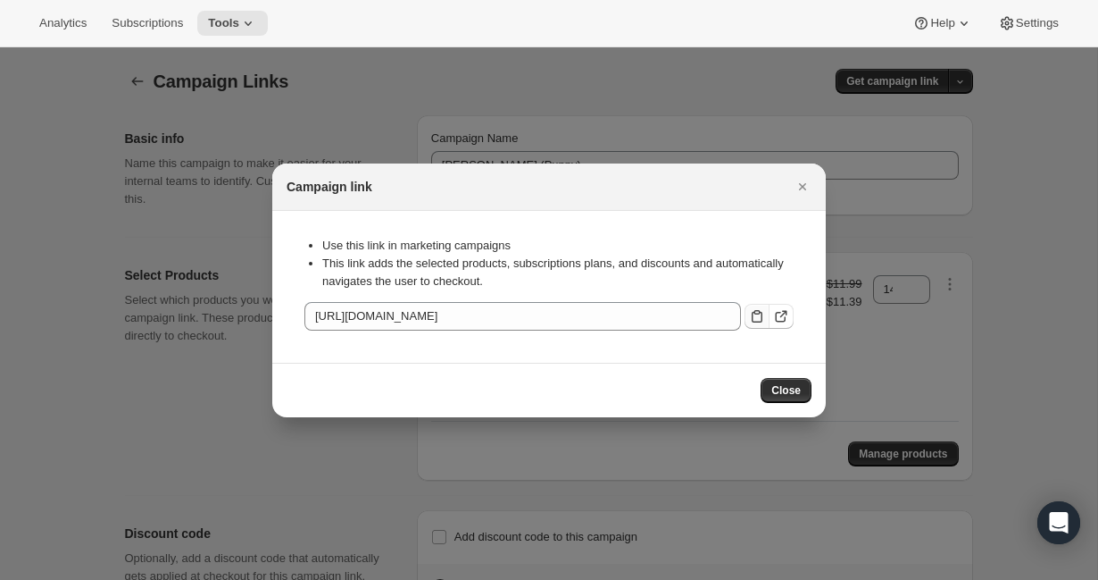
click at [756, 321] on icon ":r7:" at bounding box center [757, 316] width 11 height 13
click at [184, 92] on div at bounding box center [549, 290] width 1098 height 580
